Goal: Navigation & Orientation: Find specific page/section

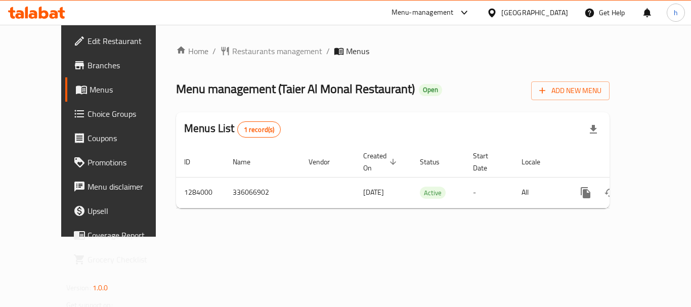
click at [443, 10] on div "Menu-management" at bounding box center [422, 13] width 62 height 12
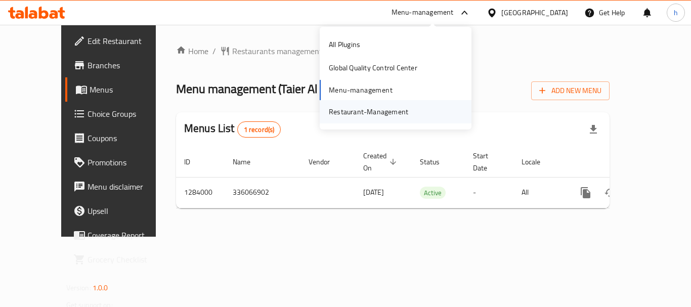
click at [369, 114] on div "Restaurant-Management" at bounding box center [368, 111] width 79 height 11
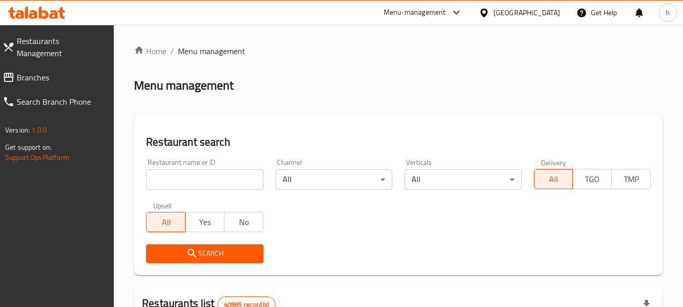
click at [58, 71] on span "Branches" at bounding box center [61, 77] width 89 height 12
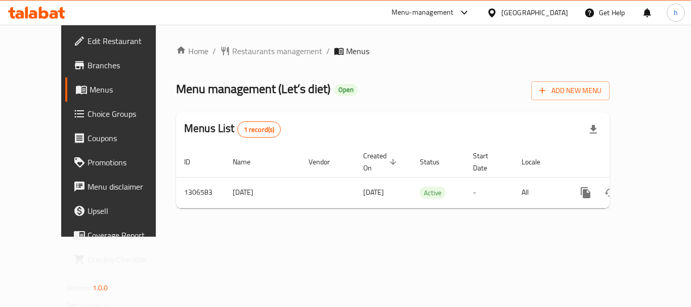
click at [442, 17] on div "Menu-management" at bounding box center [422, 13] width 62 height 12
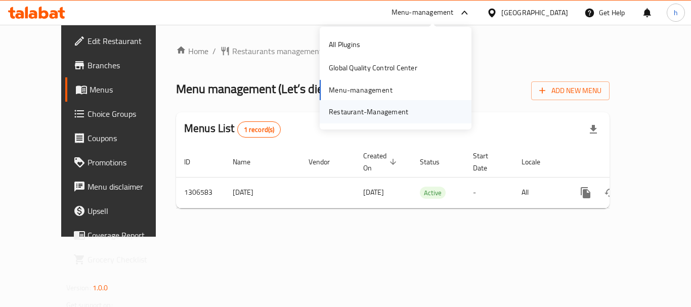
click at [391, 108] on div "Restaurant-Management" at bounding box center [368, 111] width 79 height 11
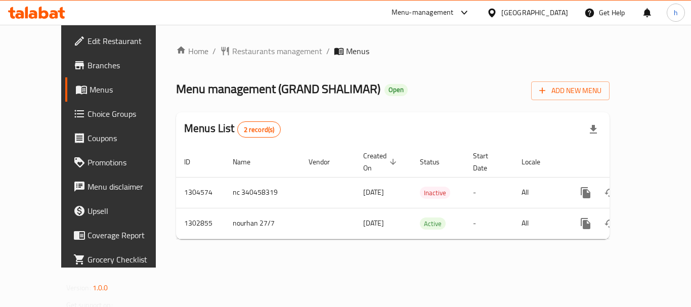
click at [497, 8] on icon at bounding box center [491, 13] width 11 height 11
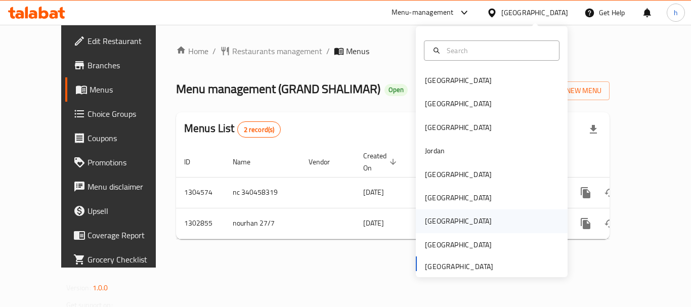
click at [453, 222] on div "Qatar" at bounding box center [492, 220] width 152 height 23
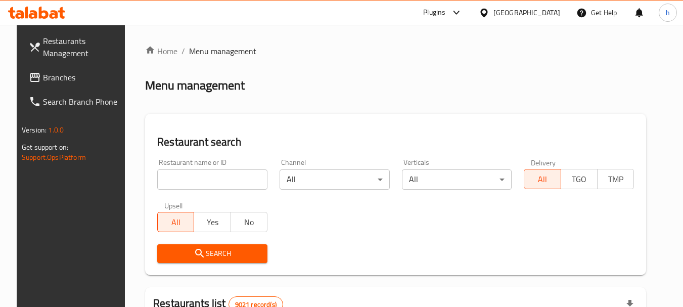
click at [43, 78] on span "Branches" at bounding box center [83, 77] width 80 height 12
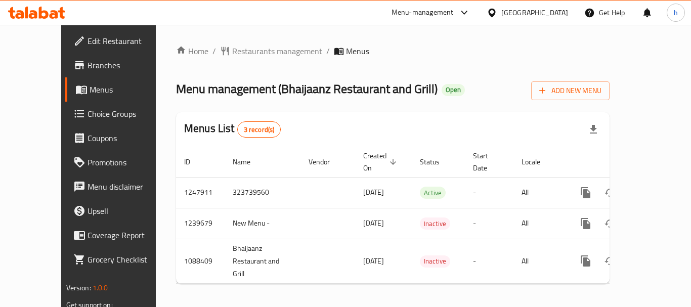
click at [550, 11] on div "[GEOGRAPHIC_DATA]" at bounding box center [534, 12] width 67 height 11
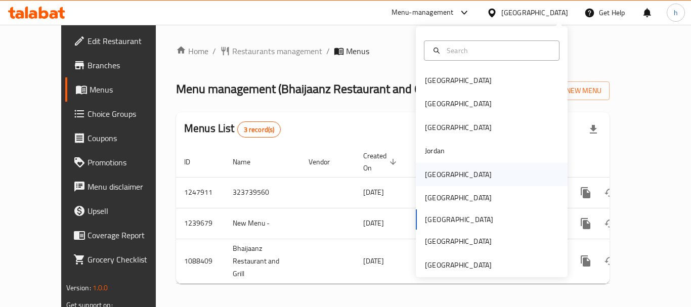
click at [465, 177] on div "Kuwait" at bounding box center [492, 174] width 152 height 23
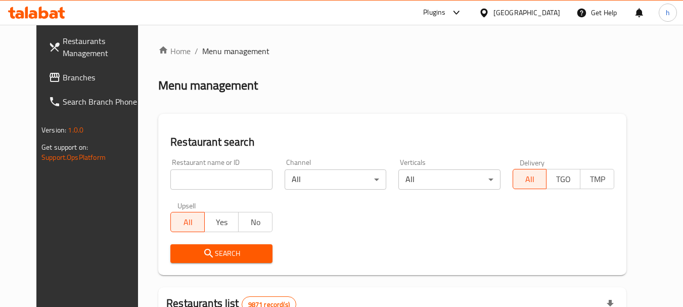
click at [63, 75] on span "Branches" at bounding box center [103, 77] width 80 height 12
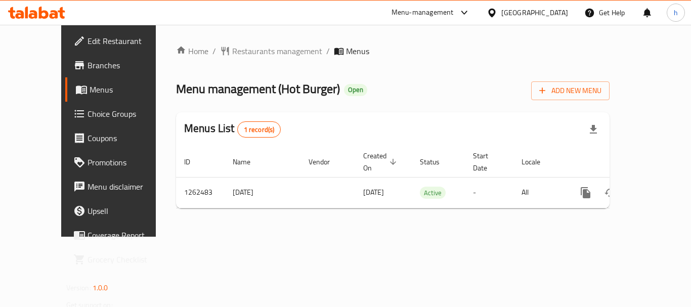
click at [551, 14] on div "[GEOGRAPHIC_DATA]" at bounding box center [534, 12] width 67 height 11
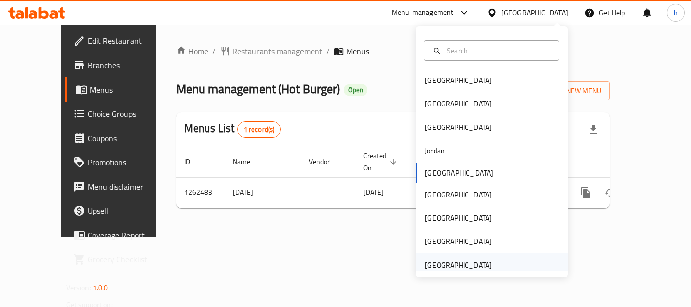
click at [450, 257] on div "[GEOGRAPHIC_DATA]" at bounding box center [458, 264] width 83 height 23
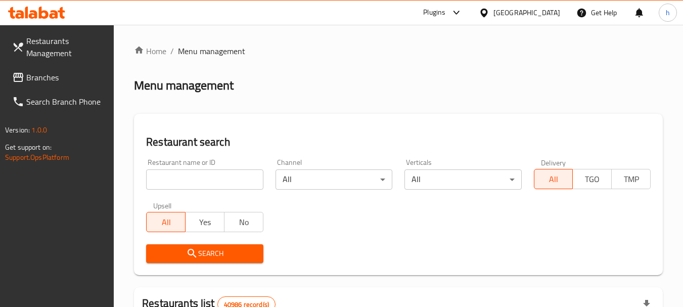
click at [442, 19] on div "Plugins" at bounding box center [442, 13] width 55 height 24
click at [68, 77] on span "Branches" at bounding box center [66, 77] width 80 height 12
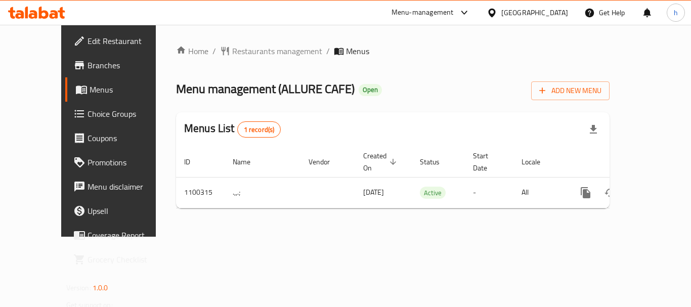
click at [540, 12] on div "[GEOGRAPHIC_DATA]" at bounding box center [534, 12] width 67 height 11
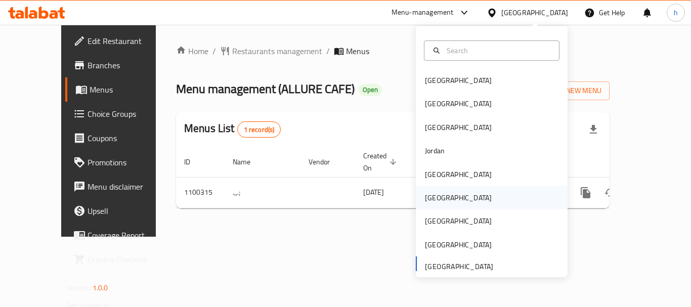
click at [449, 195] on div "[GEOGRAPHIC_DATA]" at bounding box center [492, 197] width 152 height 23
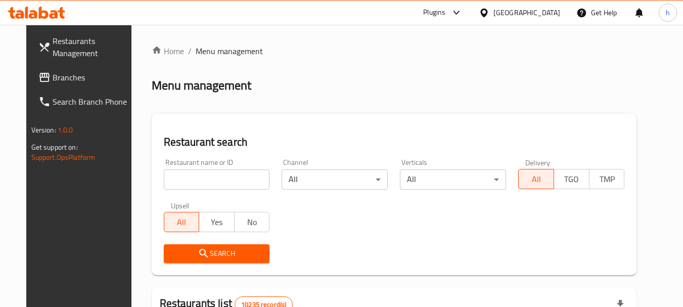
click at [53, 73] on span "Branches" at bounding box center [93, 77] width 80 height 12
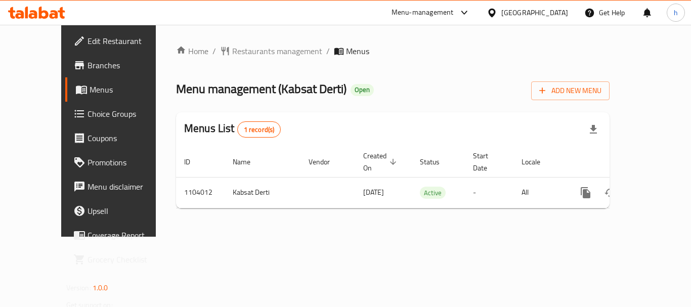
click at [570, 11] on div "[GEOGRAPHIC_DATA]" at bounding box center [527, 13] width 98 height 24
click at [497, 14] on icon at bounding box center [491, 13] width 11 height 11
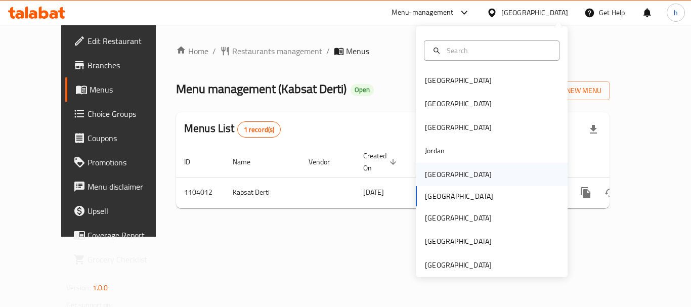
click at [439, 173] on div "[GEOGRAPHIC_DATA]" at bounding box center [458, 174] width 83 height 23
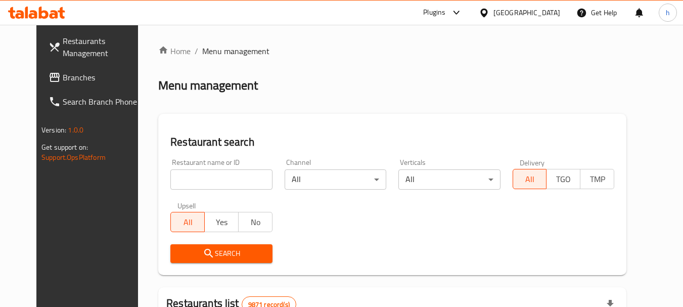
click at [74, 82] on span "Branches" at bounding box center [103, 77] width 80 height 12
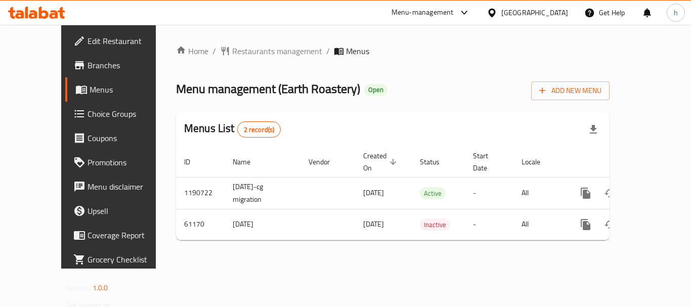
click at [251, 210] on td "7/5/2020" at bounding box center [262, 224] width 76 height 31
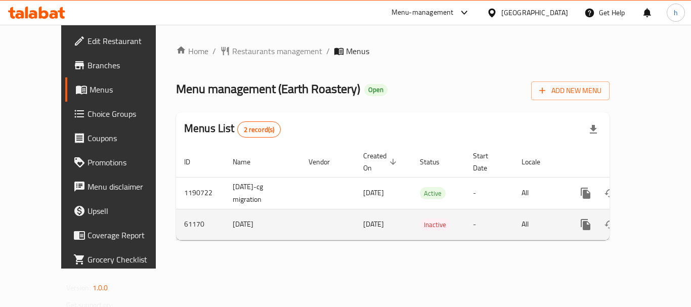
click at [251, 210] on td "7/5/2020" at bounding box center [262, 224] width 76 height 31
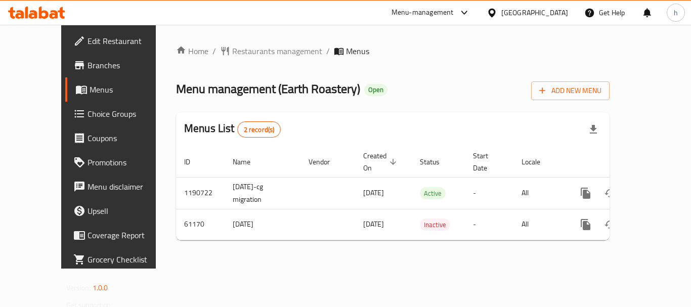
click at [501, 10] on div at bounding box center [493, 12] width 15 height 11
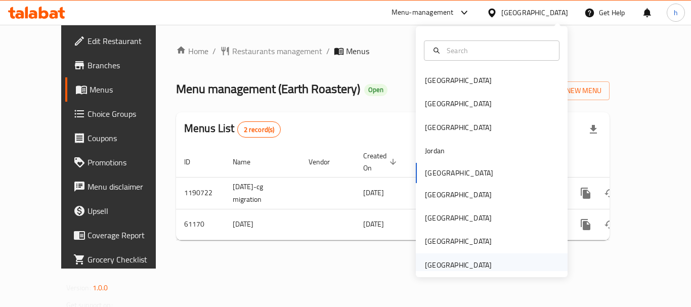
click at [466, 264] on div "[GEOGRAPHIC_DATA]" at bounding box center [458, 264] width 67 height 11
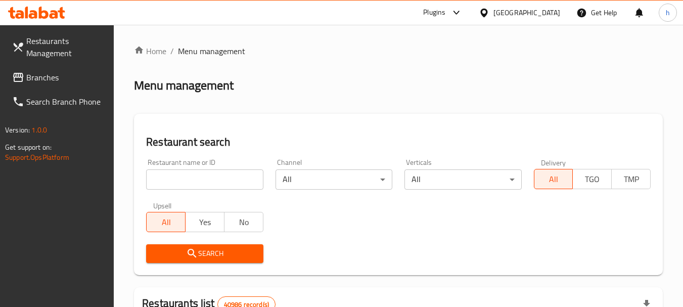
click at [447, 6] on div "Plugins" at bounding box center [442, 13] width 55 height 24
click at [71, 72] on span "Branches" at bounding box center [66, 77] width 80 height 12
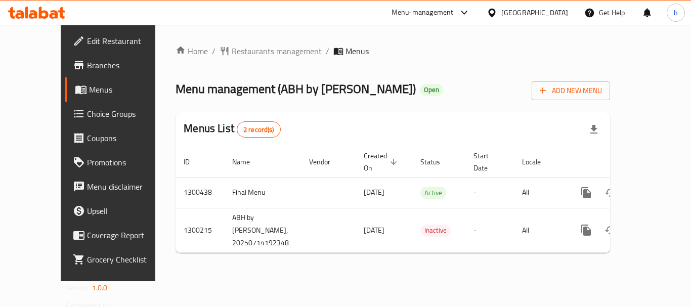
click at [509, 7] on div "[GEOGRAPHIC_DATA]" at bounding box center [534, 12] width 67 height 11
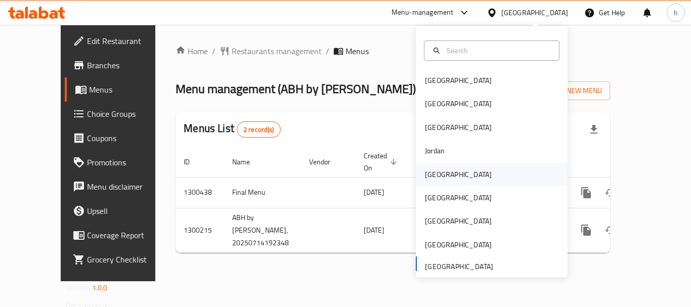
click at [437, 170] on div "[GEOGRAPHIC_DATA]" at bounding box center [458, 174] width 67 height 11
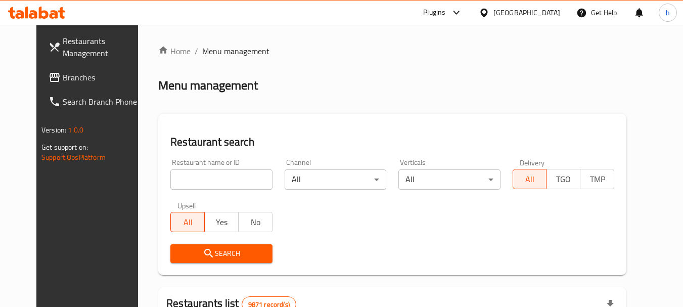
click at [493, 9] on div at bounding box center [486, 12] width 15 height 11
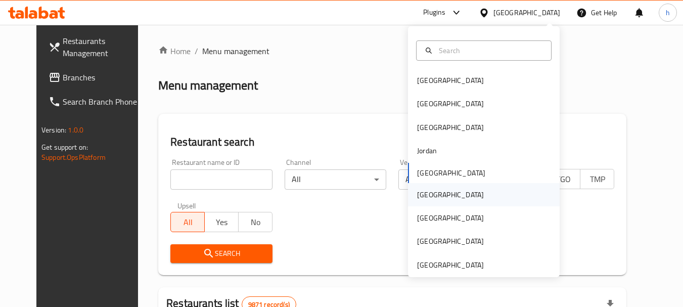
click at [447, 196] on div "Oman" at bounding box center [484, 194] width 152 height 23
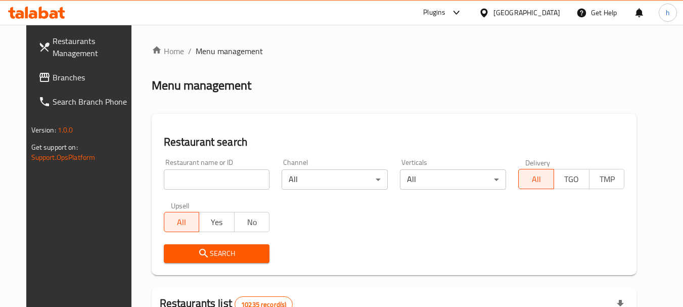
click at [53, 81] on span "Branches" at bounding box center [93, 77] width 80 height 12
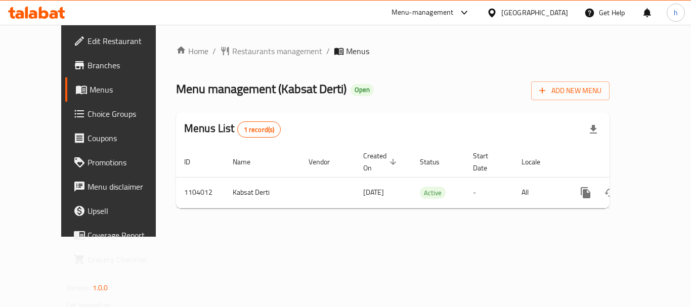
click at [533, 7] on div "Oman" at bounding box center [527, 13] width 98 height 24
click at [501, 12] on div at bounding box center [493, 12] width 15 height 11
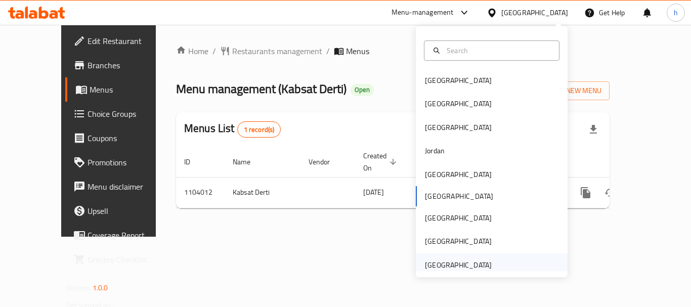
click at [491, 260] on div "[GEOGRAPHIC_DATA]" at bounding box center [492, 264] width 152 height 23
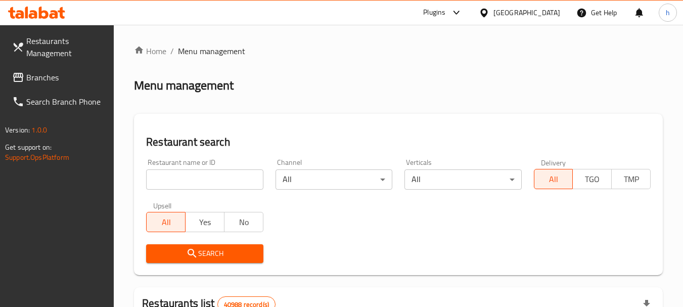
click at [453, 13] on icon at bounding box center [456, 13] width 12 height 12
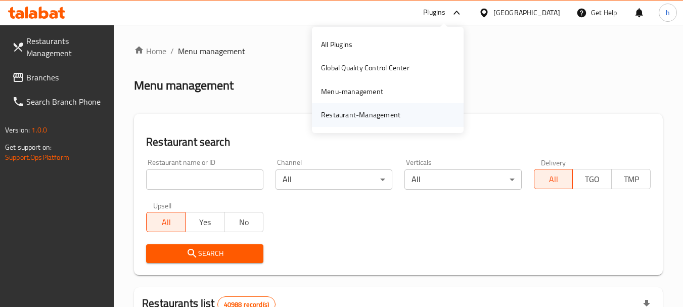
click at [402, 116] on div "Restaurant-Management" at bounding box center [361, 114] width 96 height 23
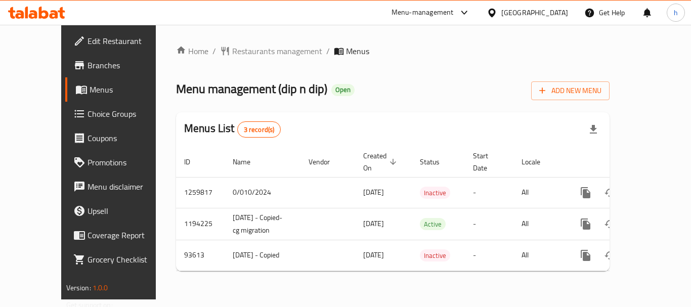
click at [436, 13] on div "Menu-management" at bounding box center [422, 13] width 62 height 12
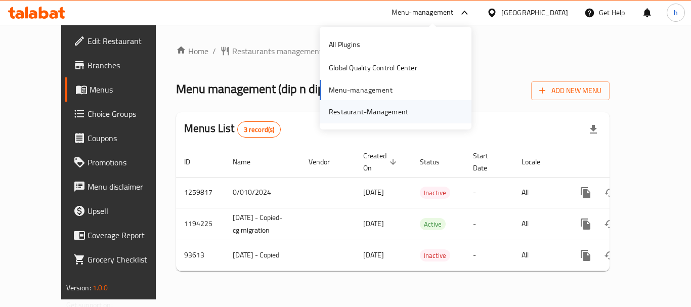
click at [381, 116] on div "Restaurant-Management" at bounding box center [368, 111] width 79 height 11
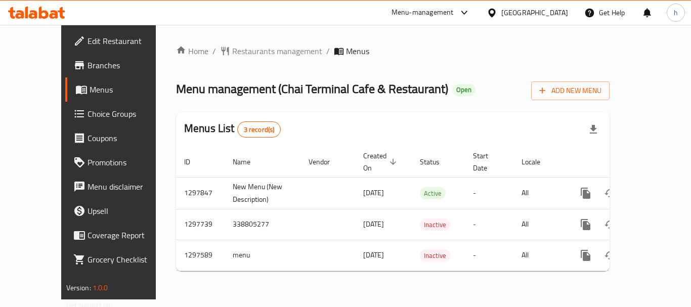
click at [455, 11] on div at bounding box center [462, 13] width 17 height 12
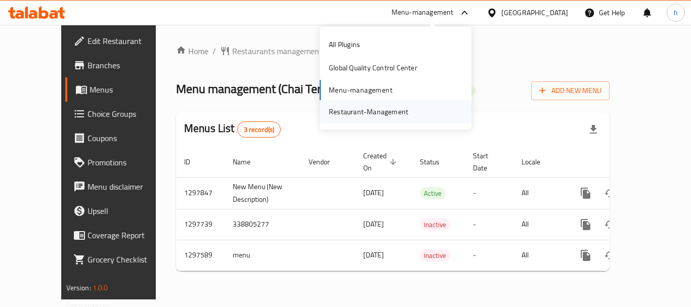
click at [408, 112] on div "Restaurant-Management" at bounding box center [369, 111] width 96 height 23
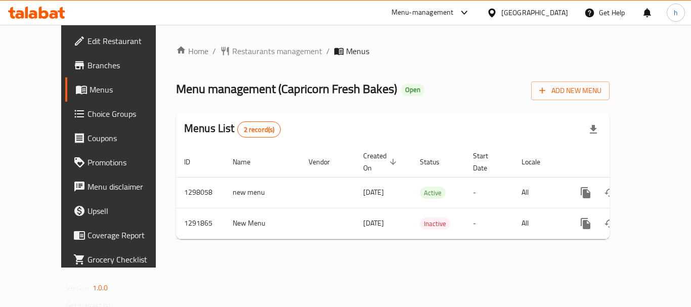
drag, startPoint x: 516, startPoint y: 7, endPoint x: 517, endPoint y: 25, distance: 18.8
click at [516, 7] on div "[GEOGRAPHIC_DATA]" at bounding box center [534, 12] width 67 height 11
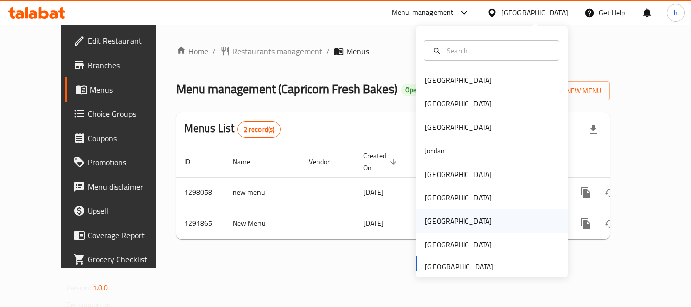
click at [436, 226] on div "[GEOGRAPHIC_DATA]" at bounding box center [458, 220] width 83 height 23
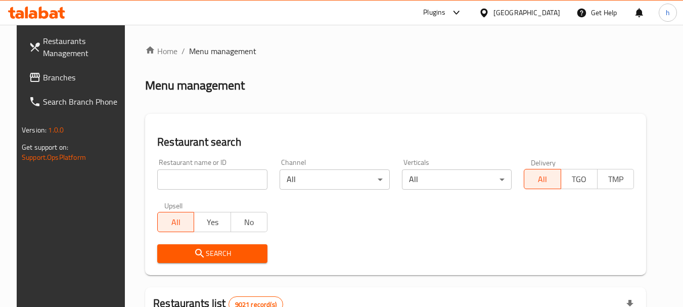
click at [56, 74] on span "Branches" at bounding box center [83, 77] width 80 height 12
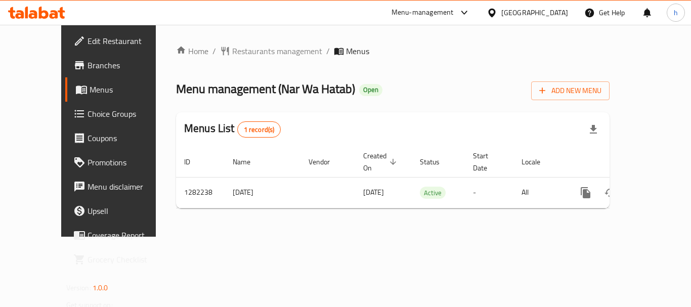
click at [501, 14] on div at bounding box center [493, 12] width 15 height 11
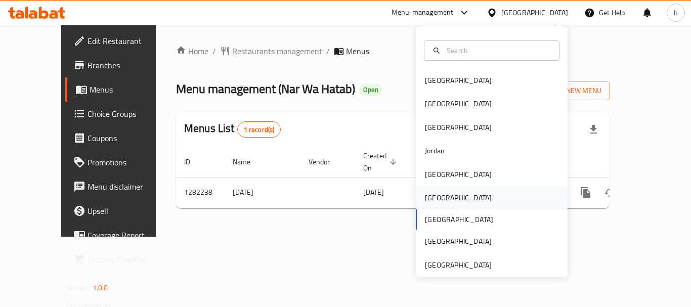
click at [449, 195] on div "[GEOGRAPHIC_DATA]" at bounding box center [492, 197] width 152 height 23
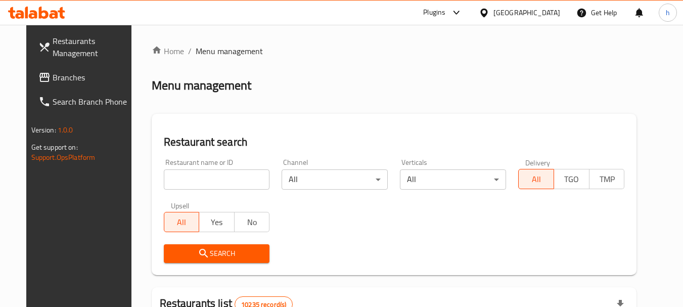
click at [56, 80] on span "Branches" at bounding box center [93, 77] width 80 height 12
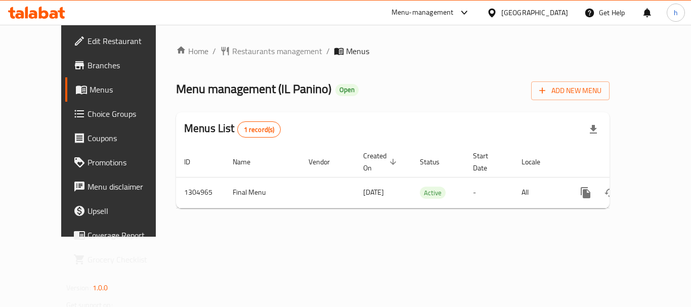
click at [536, 6] on div "[GEOGRAPHIC_DATA]" at bounding box center [527, 13] width 98 height 24
click at [501, 11] on div at bounding box center [493, 12] width 15 height 11
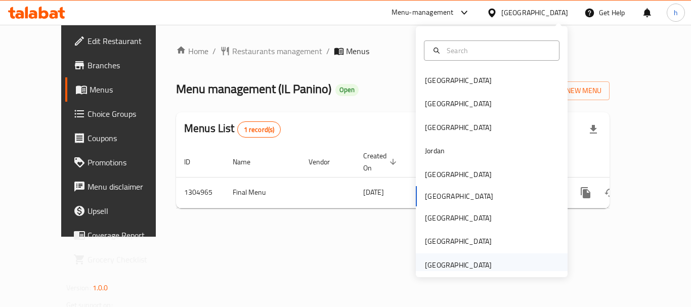
click at [491, 263] on div "[GEOGRAPHIC_DATA]" at bounding box center [492, 264] width 152 height 23
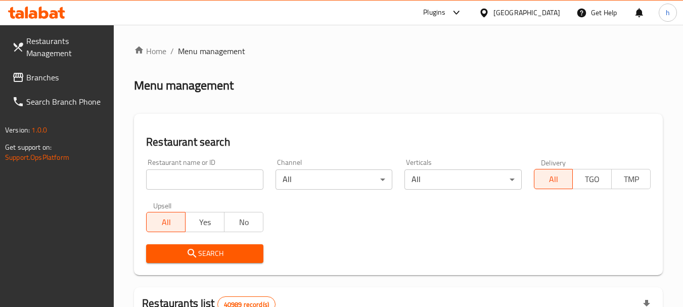
click at [33, 65] on link "Restaurants Management" at bounding box center [59, 47] width 110 height 36
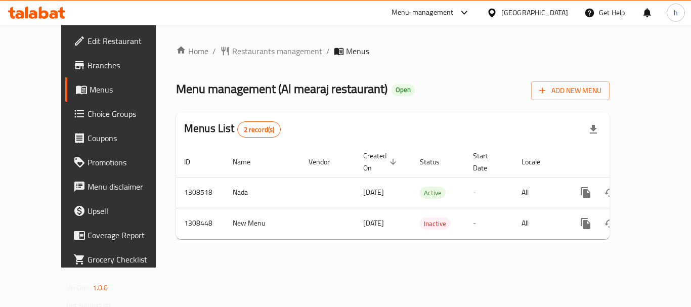
click at [552, 16] on div "[GEOGRAPHIC_DATA]" at bounding box center [534, 12] width 67 height 11
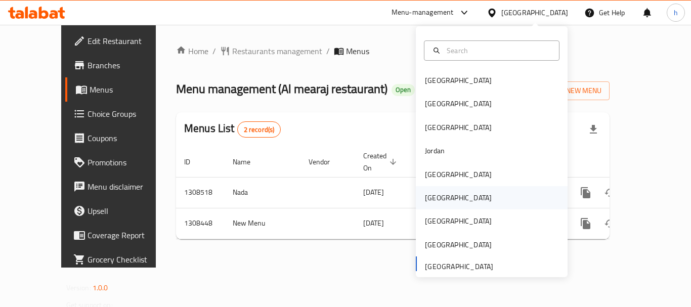
click at [437, 202] on div "[GEOGRAPHIC_DATA]" at bounding box center [458, 197] width 83 height 23
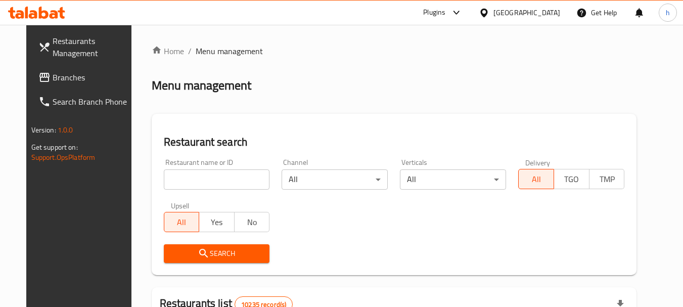
click at [53, 78] on span "Branches" at bounding box center [93, 77] width 80 height 12
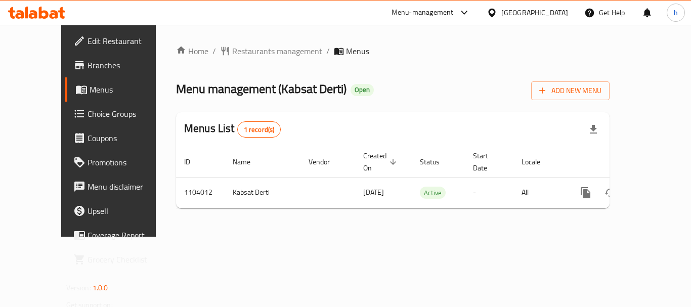
click at [495, 15] on icon at bounding box center [491, 12] width 7 height 9
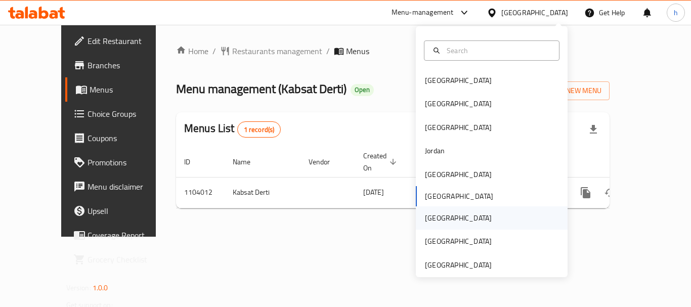
click at [425, 222] on div "[GEOGRAPHIC_DATA]" at bounding box center [458, 217] width 67 height 11
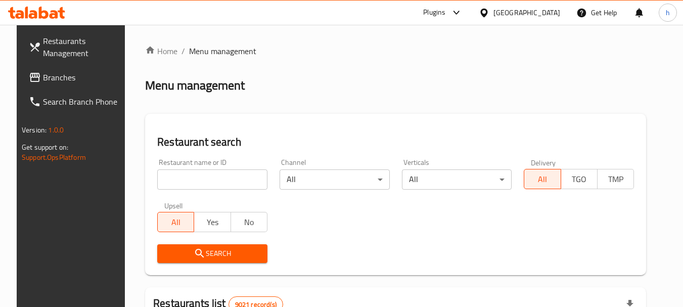
click at [68, 76] on span "Branches" at bounding box center [83, 77] width 80 height 12
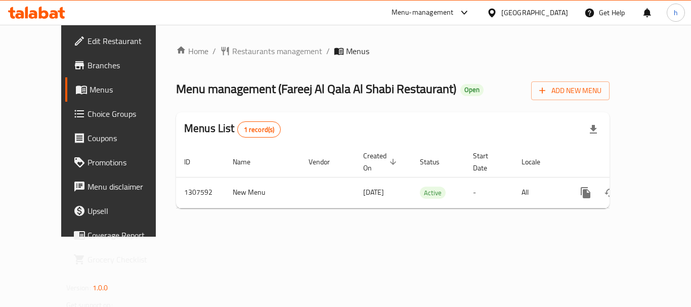
click at [508, 12] on div "[GEOGRAPHIC_DATA]" at bounding box center [534, 12] width 67 height 11
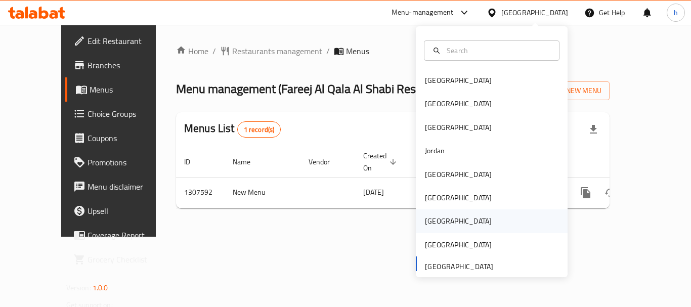
click at [447, 217] on div "[GEOGRAPHIC_DATA]" at bounding box center [492, 220] width 152 height 23
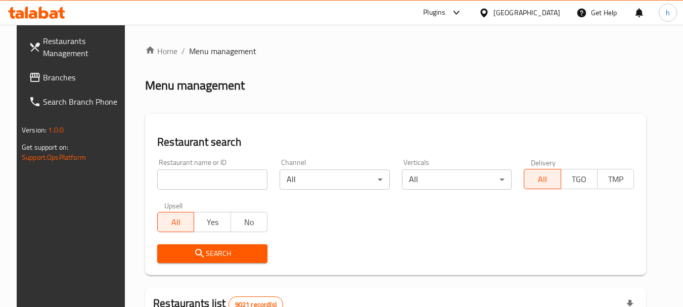
click at [57, 81] on span "Branches" at bounding box center [83, 77] width 80 height 12
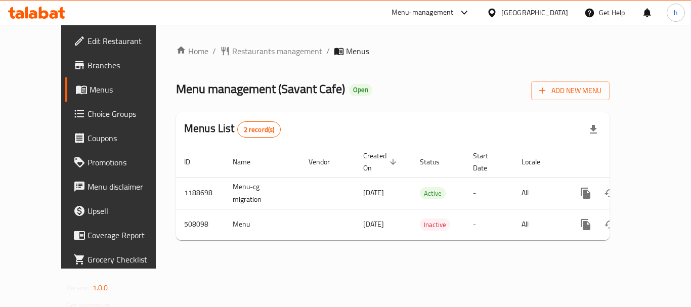
click at [553, 10] on div "[GEOGRAPHIC_DATA]" at bounding box center [534, 12] width 67 height 11
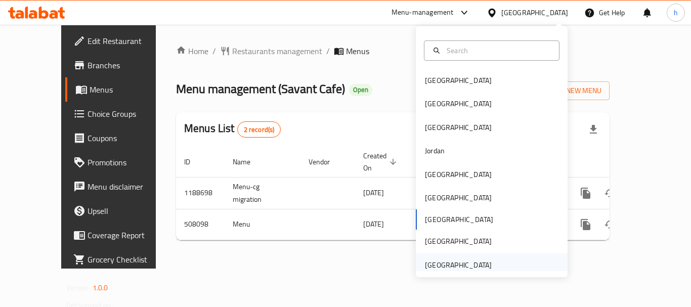
click at [453, 266] on div "[GEOGRAPHIC_DATA]" at bounding box center [458, 264] width 67 height 11
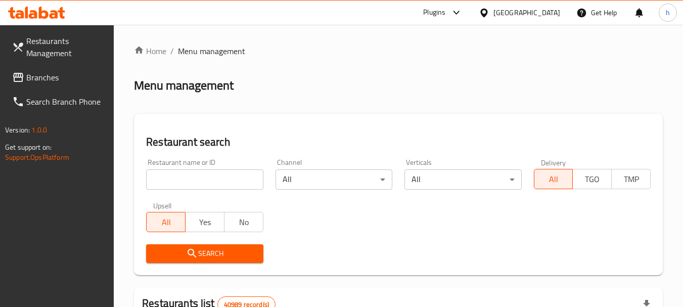
click at [6, 76] on link "Branches" at bounding box center [59, 77] width 110 height 24
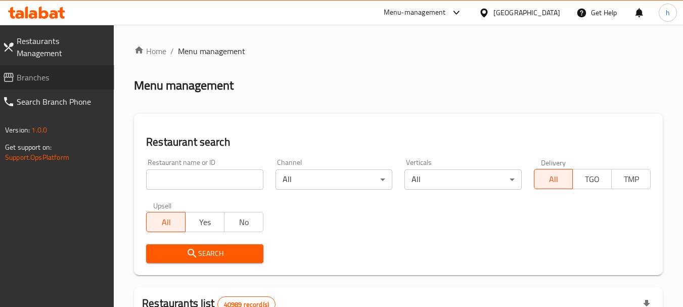
drag, startPoint x: 40, startPoint y: 66, endPoint x: 11, endPoint y: 66, distance: 28.8
click at [11, 71] on icon at bounding box center [9, 77] width 12 height 12
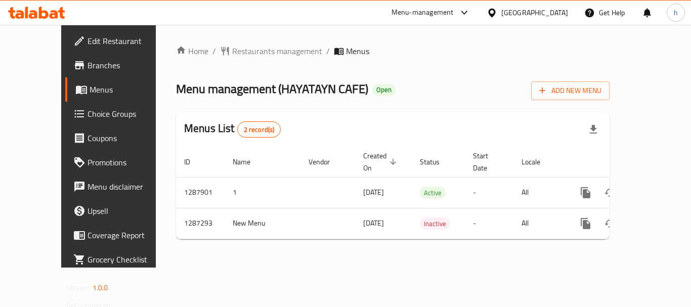
click at [505, 15] on div "United Arab Emirates" at bounding box center [534, 12] width 67 height 11
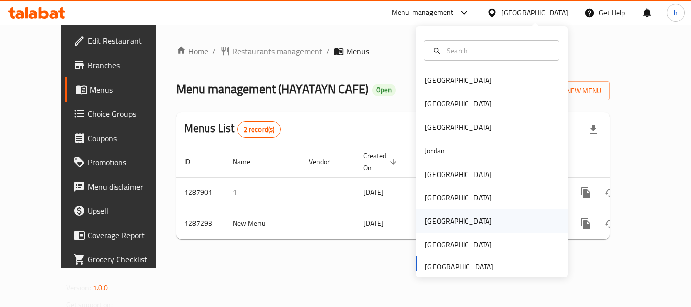
click at [451, 220] on div "[GEOGRAPHIC_DATA]" at bounding box center [492, 220] width 152 height 23
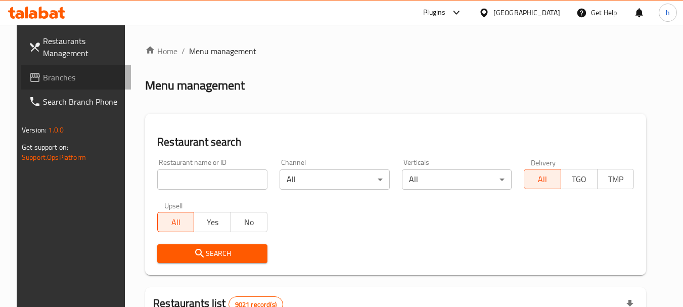
click at [65, 79] on span "Branches" at bounding box center [83, 77] width 80 height 12
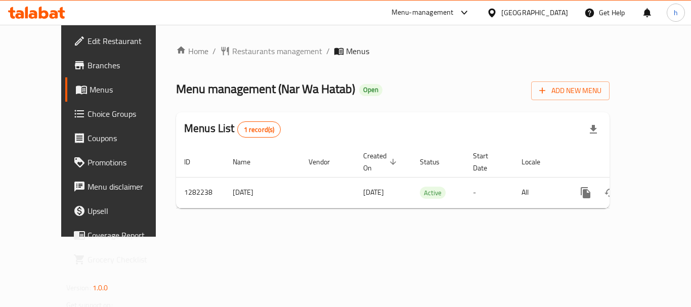
click at [454, 11] on div "Menu-management" at bounding box center [422, 13] width 62 height 12
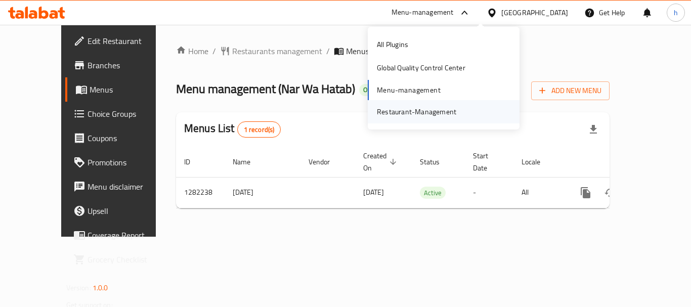
click at [412, 114] on div "Restaurant-Management" at bounding box center [416, 111] width 79 height 11
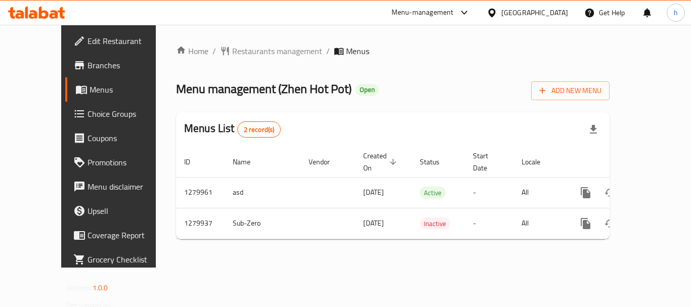
click at [454, 16] on div "Menu-management" at bounding box center [422, 13] width 62 height 12
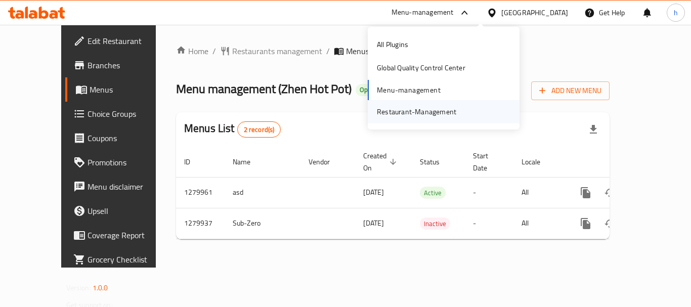
click at [443, 113] on div "Restaurant-Management" at bounding box center [416, 111] width 79 height 11
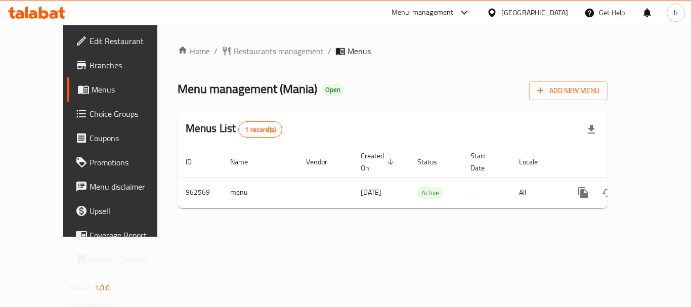
click at [559, 16] on div "[GEOGRAPHIC_DATA]" at bounding box center [534, 12] width 67 height 11
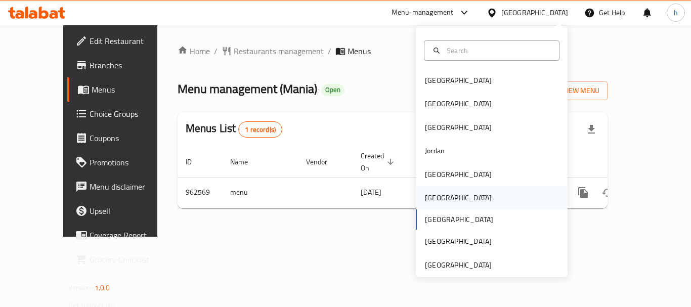
click at [440, 195] on div "[GEOGRAPHIC_DATA]" at bounding box center [458, 197] width 83 height 23
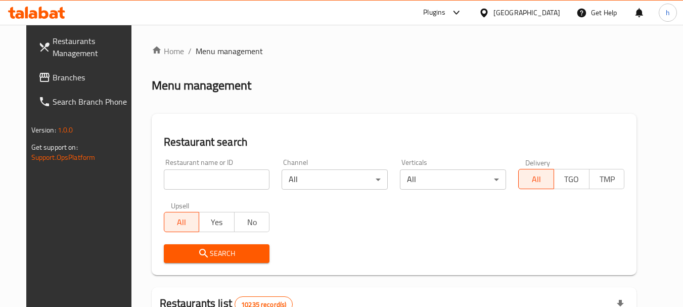
click at [53, 79] on span "Branches" at bounding box center [93, 77] width 80 height 12
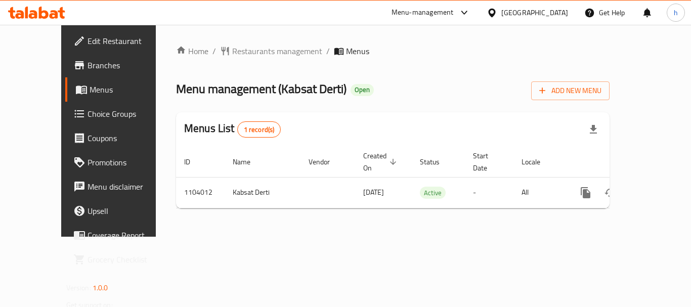
click at [552, 10] on div "[GEOGRAPHIC_DATA]" at bounding box center [534, 12] width 67 height 11
drag, startPoint x: 552, startPoint y: 10, endPoint x: 585, endPoint y: 37, distance: 42.7
click at [585, 37] on div "Home / Restaurants management / Menus Menu management ( Kabsat Derti ) Open Add…" at bounding box center [393, 131] width 474 height 212
click at [553, 14] on div "[GEOGRAPHIC_DATA]" at bounding box center [534, 12] width 67 height 11
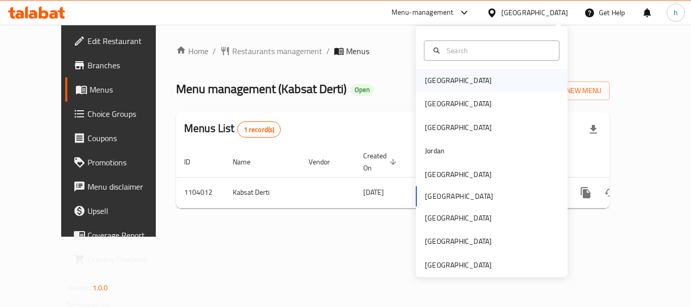
click at [441, 78] on div "[GEOGRAPHIC_DATA]" at bounding box center [458, 80] width 83 height 23
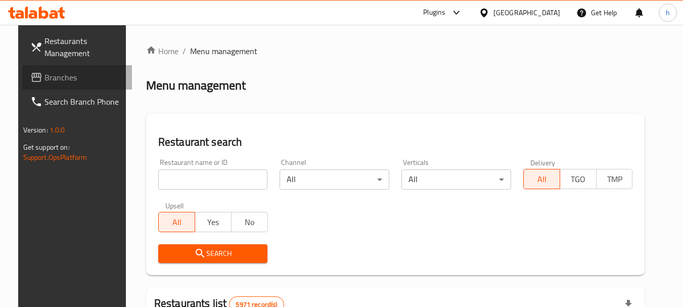
click at [84, 75] on span "Branches" at bounding box center [84, 77] width 80 height 12
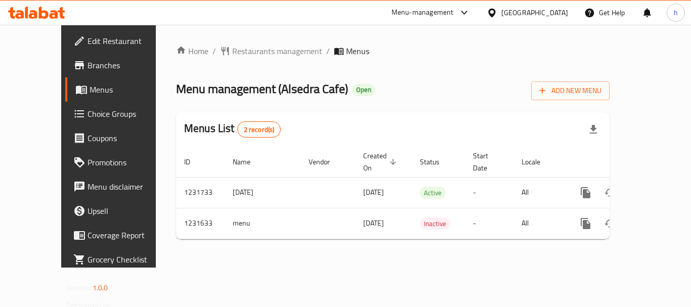
click at [497, 10] on icon at bounding box center [491, 13] width 11 height 11
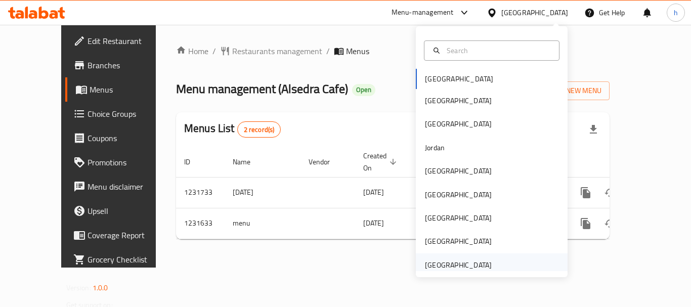
click at [457, 267] on div "[GEOGRAPHIC_DATA]" at bounding box center [458, 264] width 67 height 11
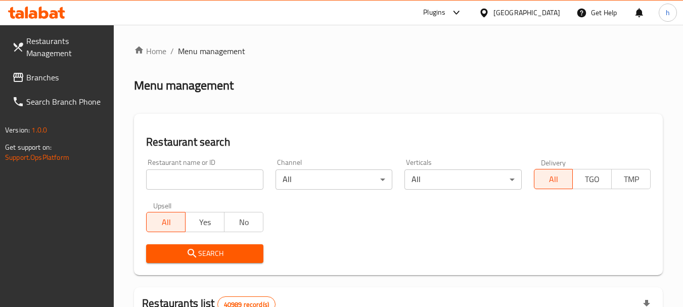
click at [38, 80] on span "Branches" at bounding box center [66, 77] width 80 height 12
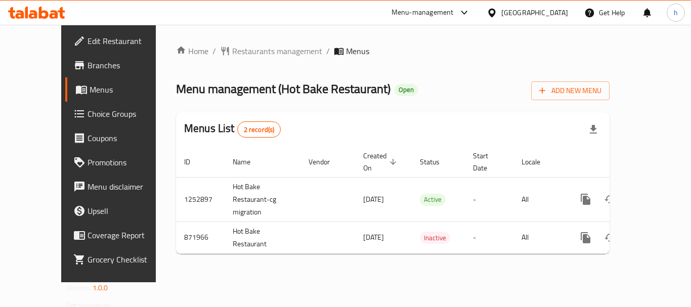
click at [447, 12] on div "Menu-management" at bounding box center [422, 13] width 62 height 12
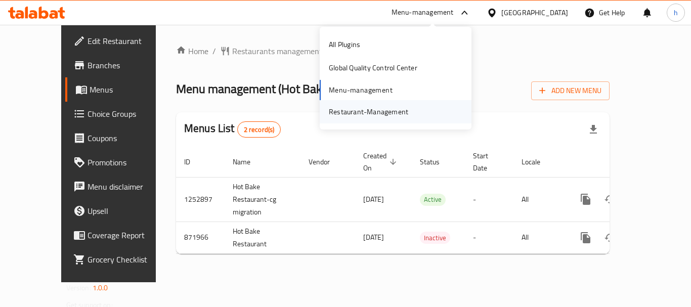
click at [412, 111] on div "Restaurant-Management" at bounding box center [369, 111] width 96 height 23
